Goal: Transaction & Acquisition: Purchase product/service

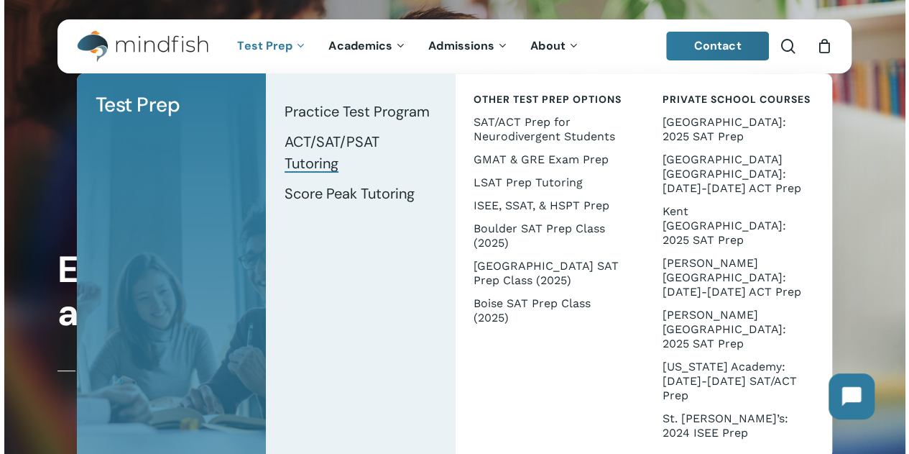
click at [310, 143] on span "ACT/SAT/PSAT Tutoring" at bounding box center [332, 152] width 95 height 40
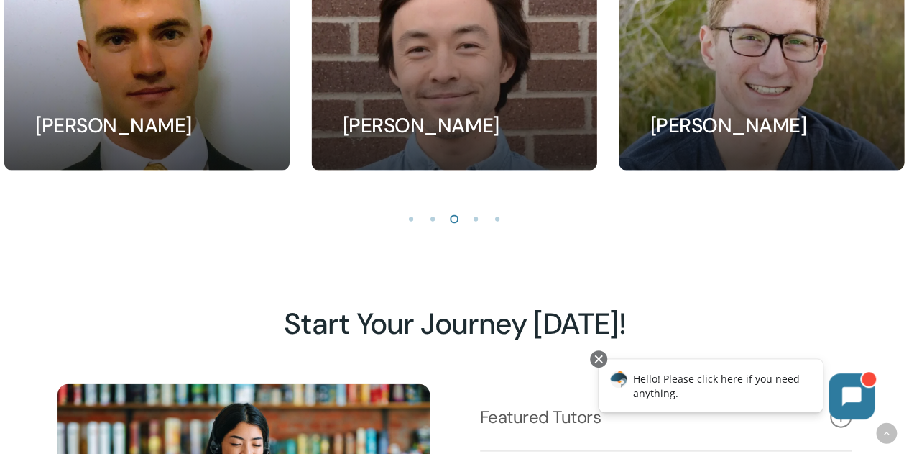
scroll to position [1294, 0]
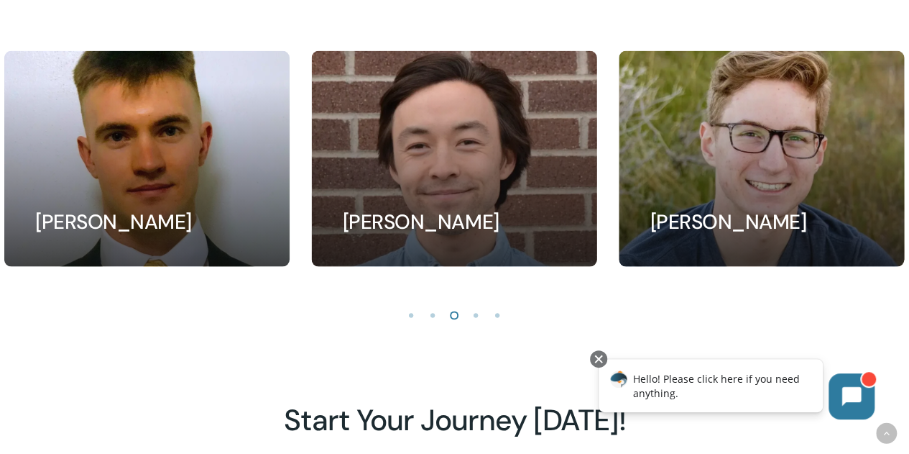
click at [469, 321] on li "Page dot 4" at bounding box center [477, 314] width 22 height 22
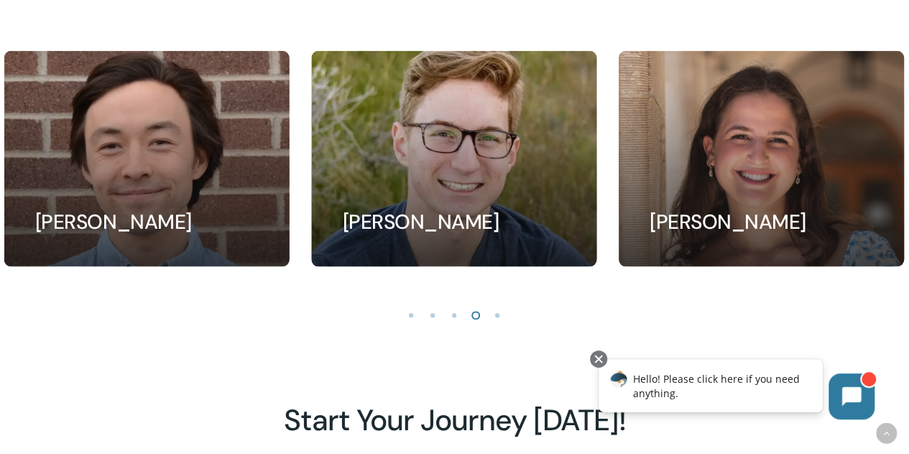
click at [495, 320] on li "Page dot 5" at bounding box center [498, 314] width 22 height 22
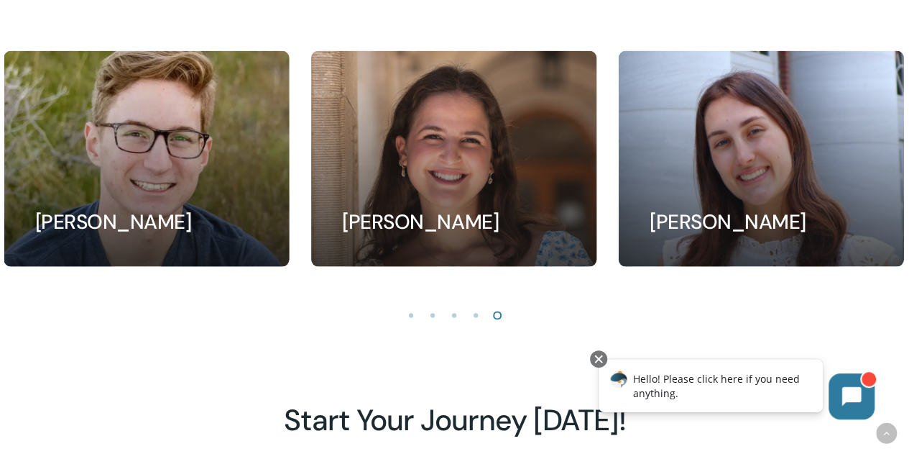
click at [404, 325] on li "Page dot 1" at bounding box center [412, 314] width 22 height 22
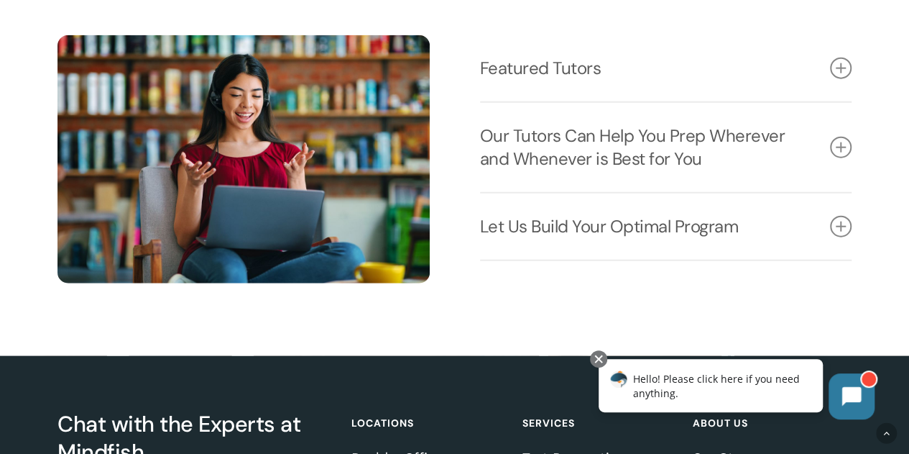
scroll to position [1499, 0]
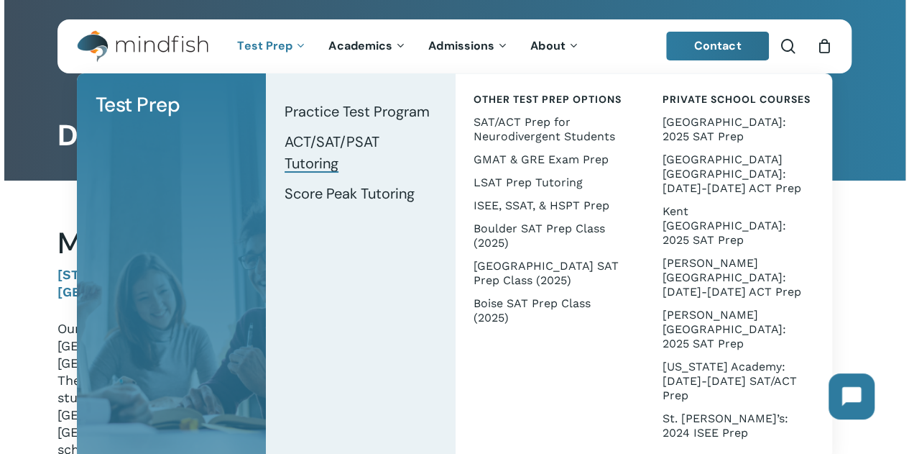
click at [313, 152] on link "ACT/SAT/PSAT Tutoring" at bounding box center [360, 153] width 160 height 52
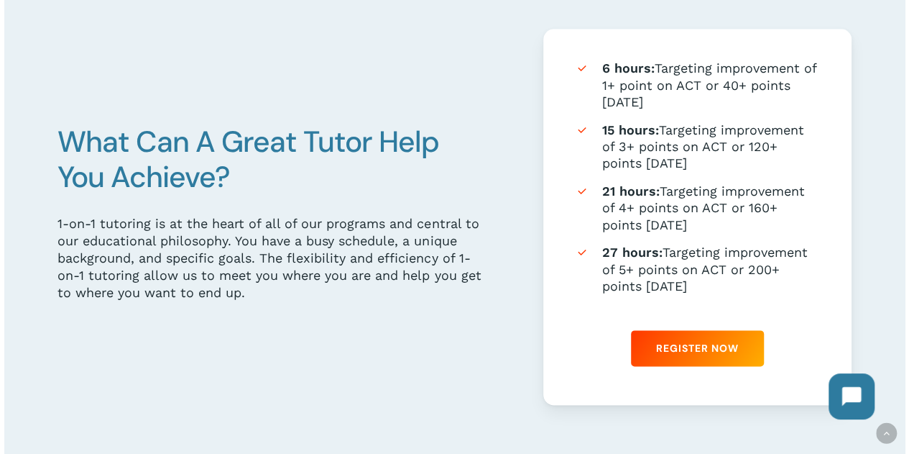
scroll to position [719, 0]
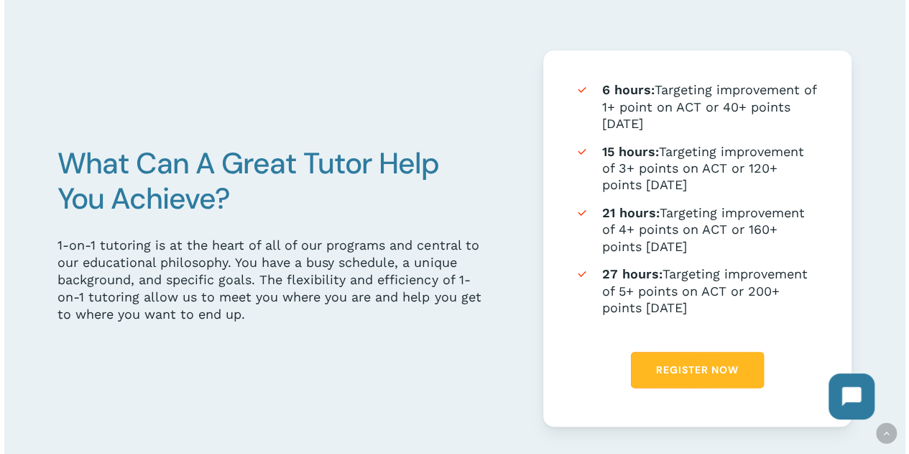
click at [687, 377] on span "Register Now" at bounding box center [697, 369] width 83 height 14
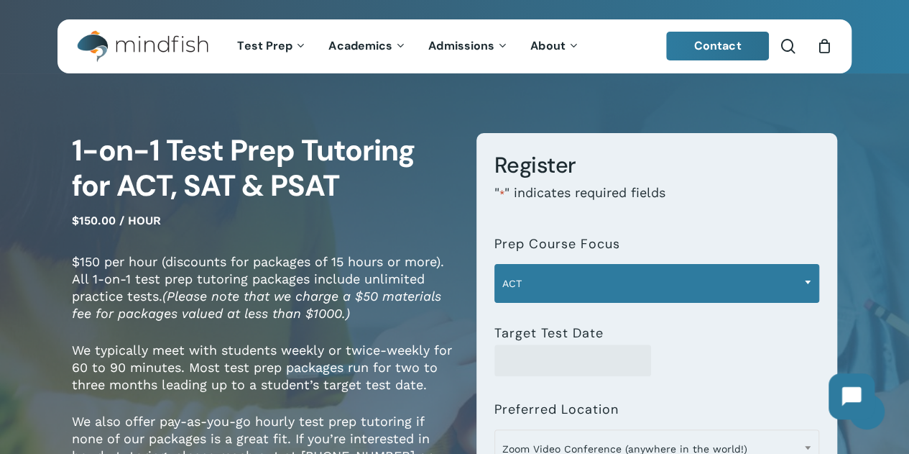
click at [654, 271] on span "ACT" at bounding box center [657, 283] width 324 height 30
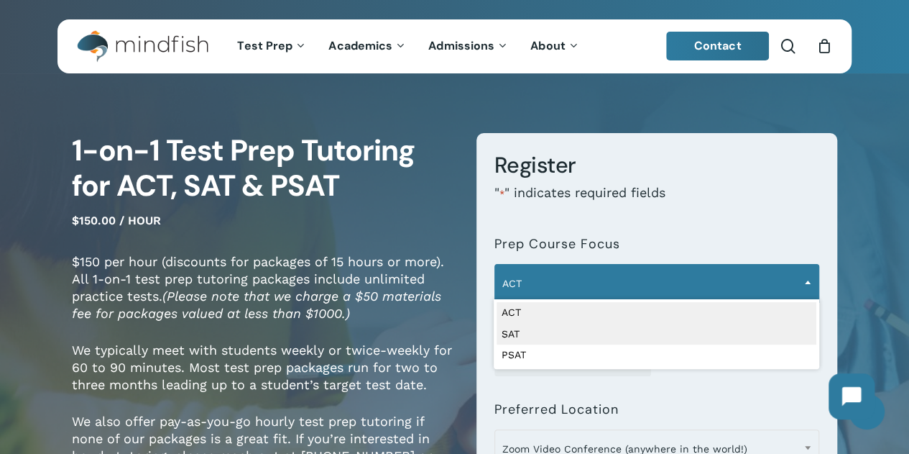
select select "***"
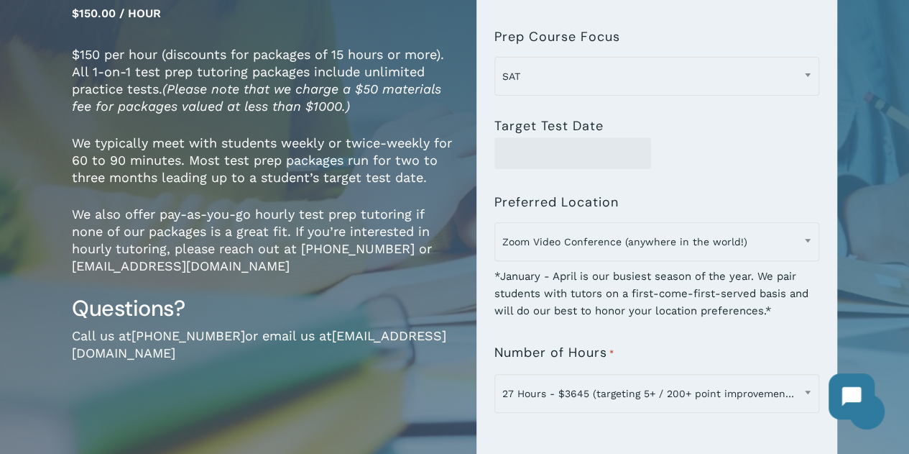
scroll to position [216, 0]
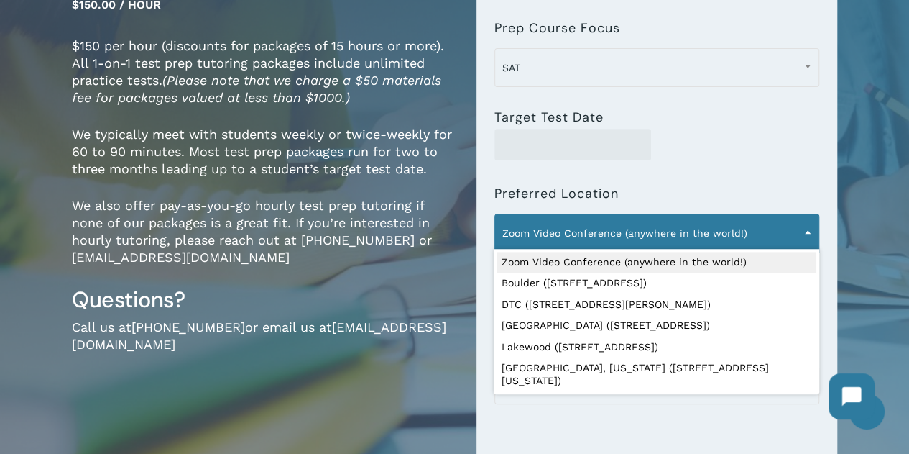
click at [656, 245] on span "Zoom Video Conference (anywhere in the world!)" at bounding box center [657, 233] width 324 height 30
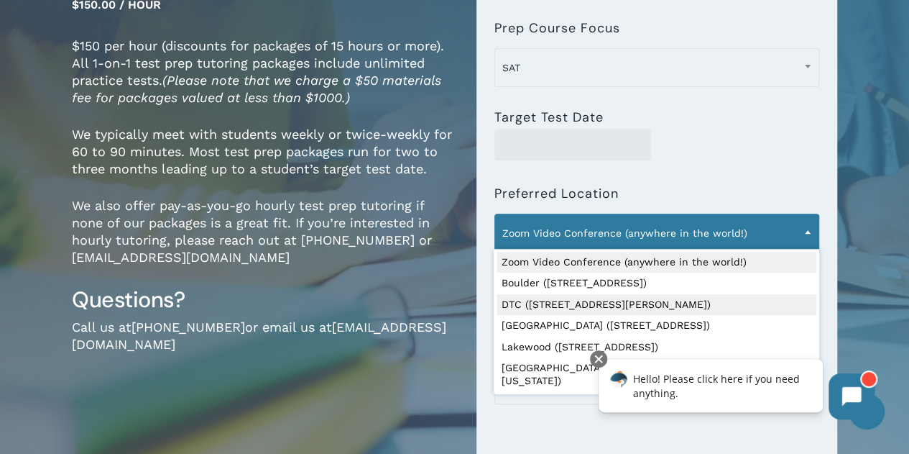
select select "**********"
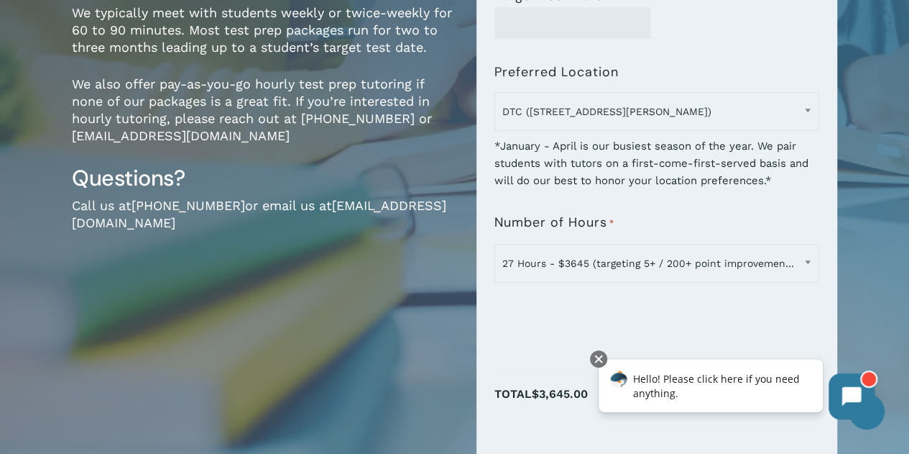
scroll to position [359, 0]
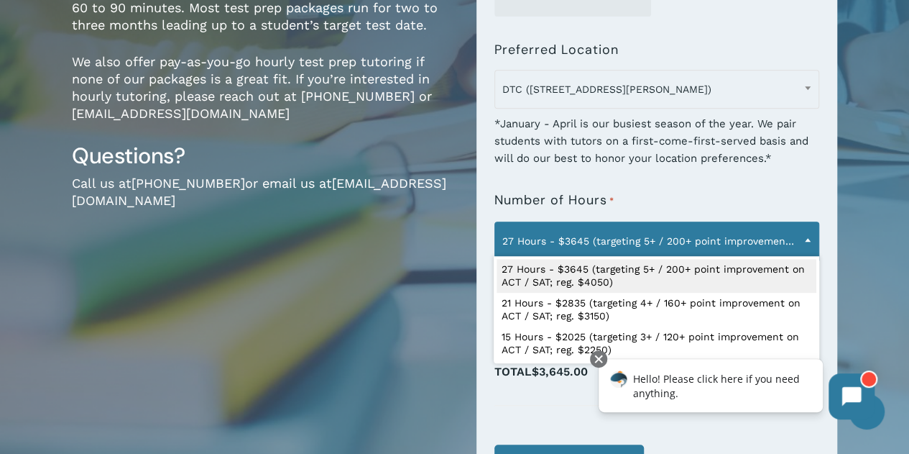
click at [811, 238] on span at bounding box center [808, 239] width 22 height 36
